Goal: Check status: Check status

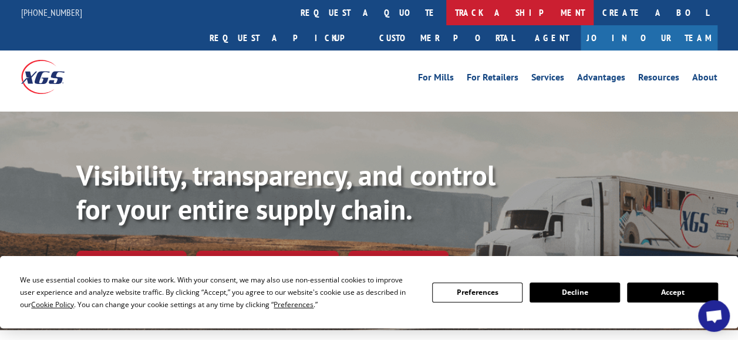
click at [446, 9] on link "track a shipment" at bounding box center [519, 12] width 147 height 25
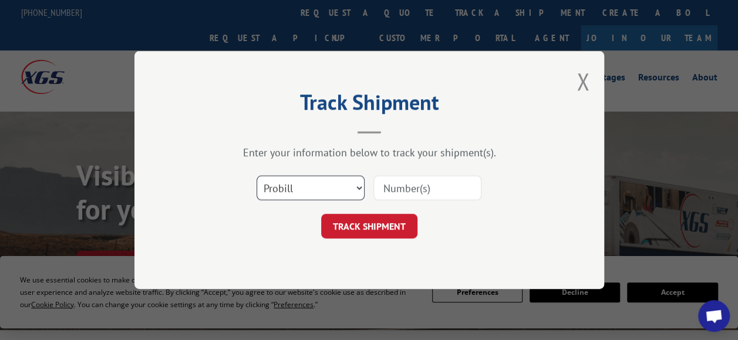
click at [359, 191] on select "Select category... Probill BOL PO" at bounding box center [311, 188] width 108 height 25
select select "po"
click at [257, 176] on select "Select category... Probill BOL PO" at bounding box center [311, 188] width 108 height 25
click at [405, 193] on input at bounding box center [427, 188] width 108 height 25
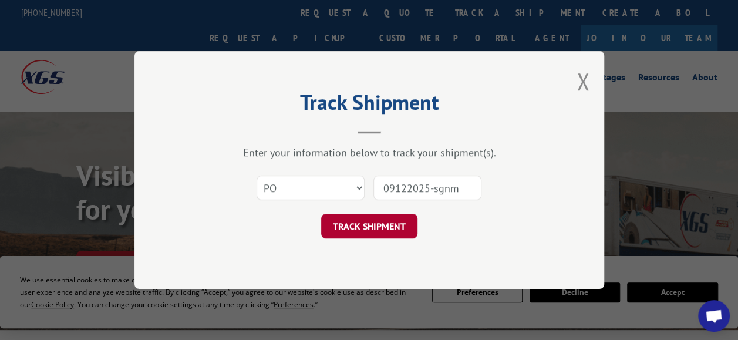
type input "09122025-sgnm"
click at [404, 225] on button "TRACK SHIPMENT" at bounding box center [369, 226] width 96 height 25
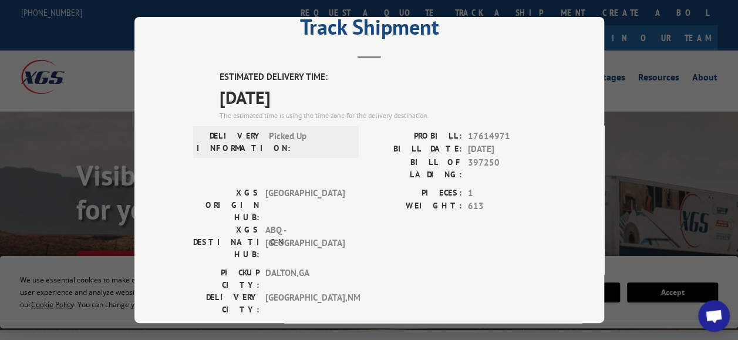
scroll to position [38, 0]
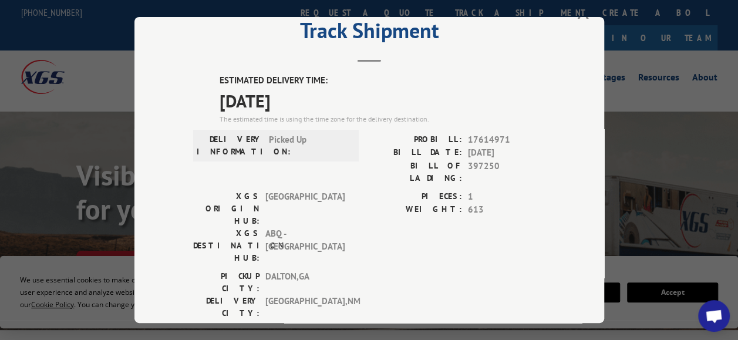
click at [573, 21] on div "Track Shipment ESTIMATED DELIVERY TIME: [DATE] The estimated time is using the …" at bounding box center [369, 170] width 470 height 306
click at [580, 11] on div "Track Shipment ESTIMATED DELIVERY TIME: [DATE] The estimated time is using the …" at bounding box center [369, 170] width 738 height 340
click at [126, 100] on div "Track Shipment ESTIMATED DELIVERY TIME: [DATE] The estimated time is using the …" at bounding box center [369, 170] width 738 height 340
